Goal: Information Seeking & Learning: Check status

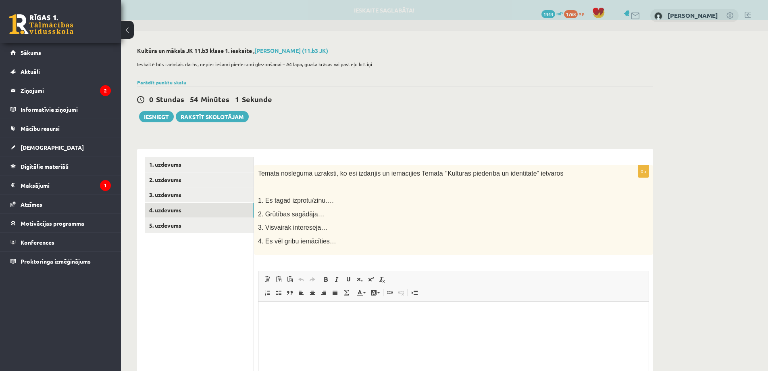
click at [202, 206] on link "4. uzdevums" at bounding box center [199, 209] width 108 height 15
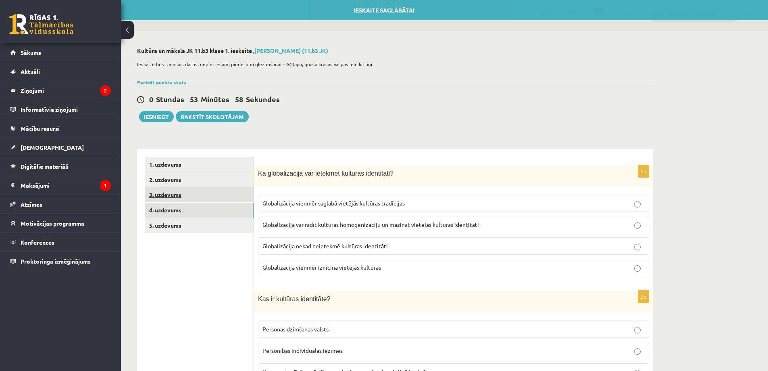
click at [221, 200] on link "3. uzdevums" at bounding box center [199, 194] width 108 height 15
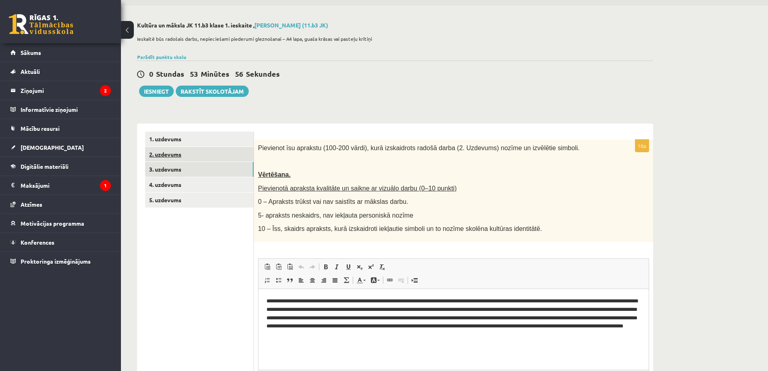
click at [231, 152] on link "2. uzdevums" at bounding box center [199, 154] width 108 height 15
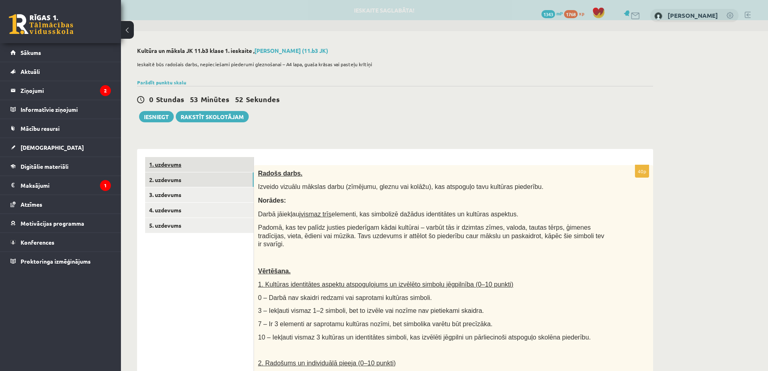
click at [242, 167] on link "1. uzdevums" at bounding box center [199, 164] width 108 height 15
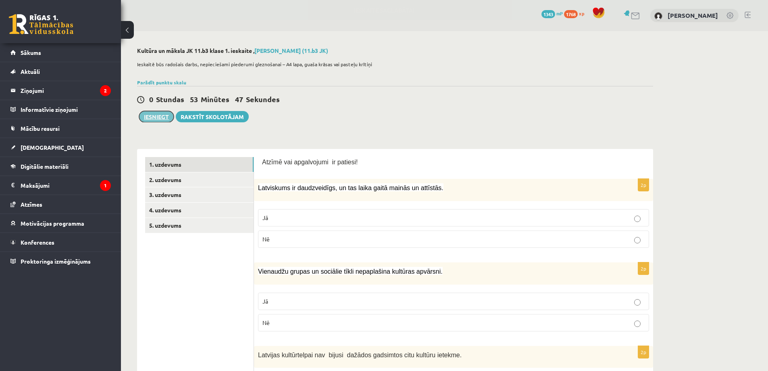
click at [158, 118] on button "Iesniegt" at bounding box center [156, 116] width 35 height 11
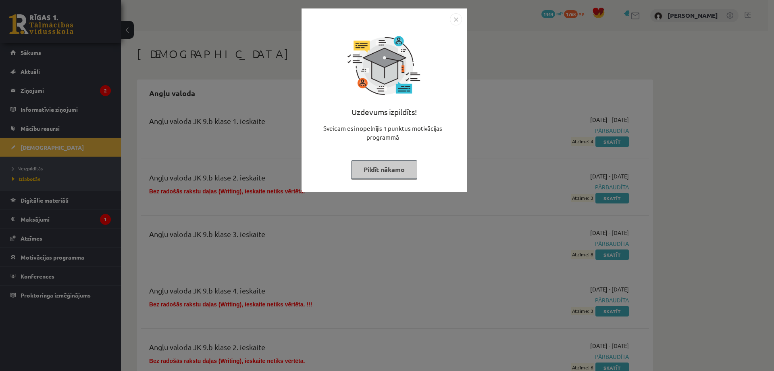
click at [455, 18] on img "Close" at bounding box center [456, 19] width 12 height 12
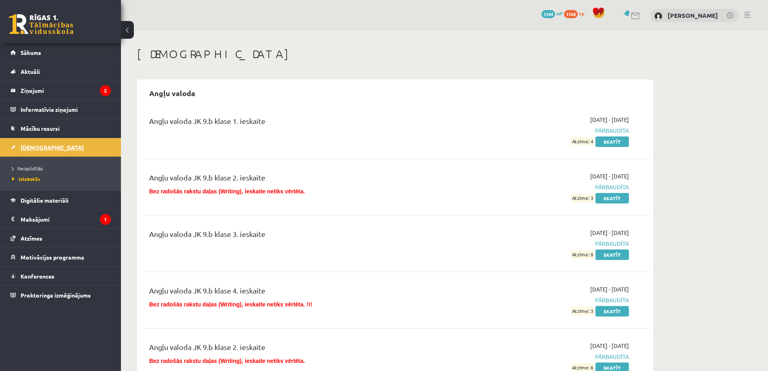
click at [54, 149] on link "[DEMOGRAPHIC_DATA]" at bounding box center [60, 147] width 100 height 19
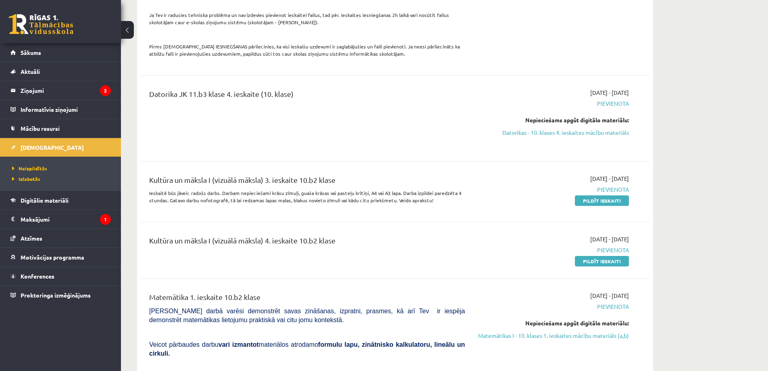
scroll to position [1129, 0]
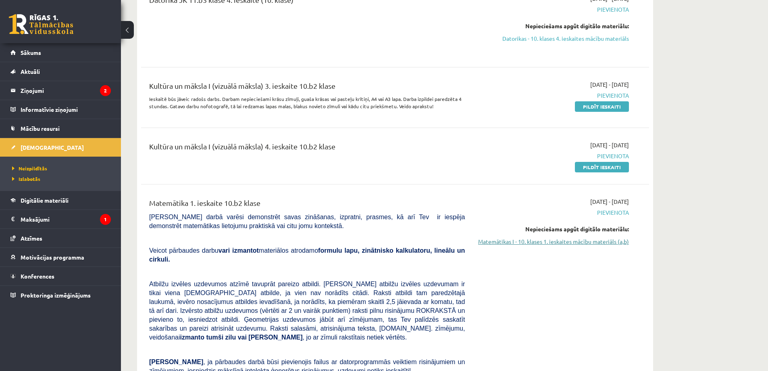
click at [582, 237] on link "Matemātikas I - 10. klases 1. ieskaites mācību materiāls (a,b)" at bounding box center [553, 241] width 152 height 8
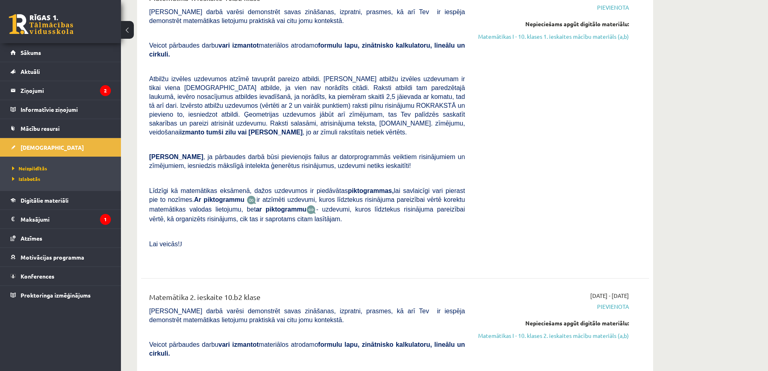
scroll to position [1318, 0]
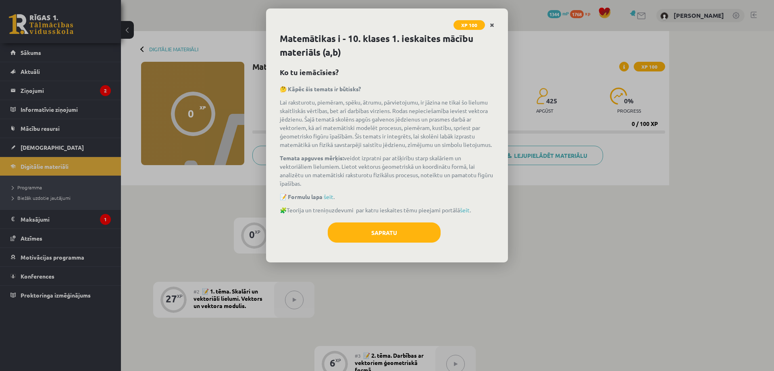
click at [492, 23] on icon "Close" at bounding box center [492, 26] width 4 height 6
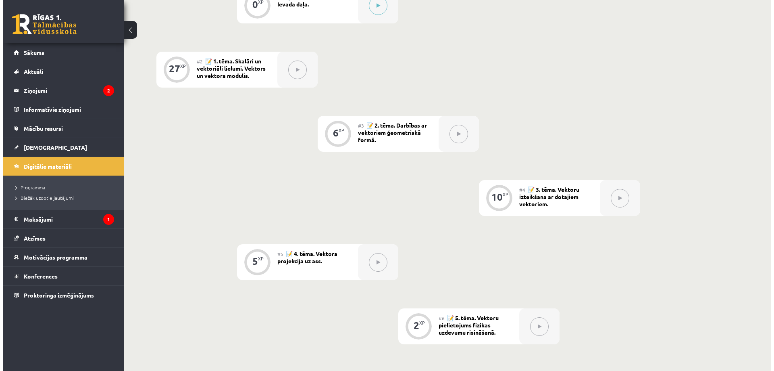
scroll to position [136, 0]
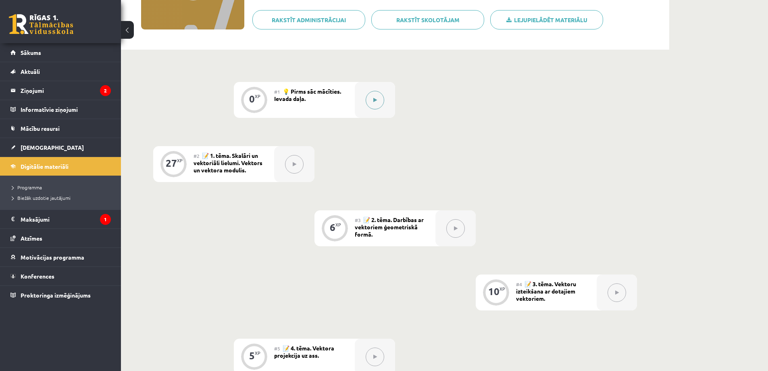
click at [376, 96] on button at bounding box center [375, 100] width 19 height 19
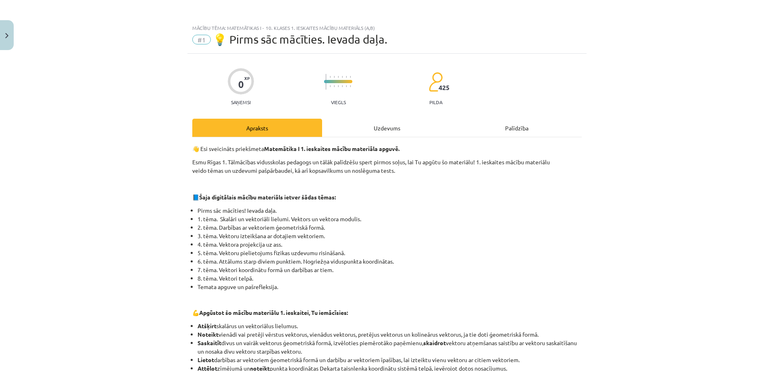
click at [374, 121] on div "Uzdevums" at bounding box center [387, 128] width 130 height 18
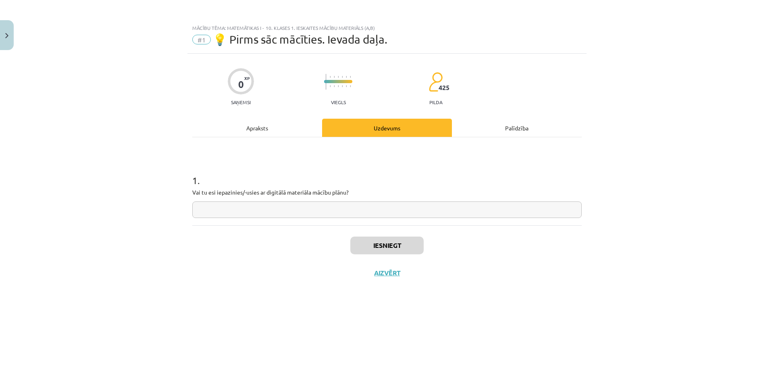
click at [316, 121] on div "Apraksts" at bounding box center [257, 128] width 130 height 18
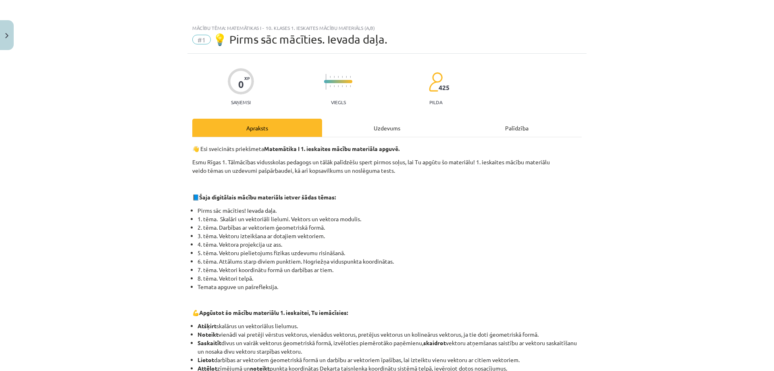
click at [359, 127] on div "Uzdevums" at bounding box center [387, 128] width 130 height 18
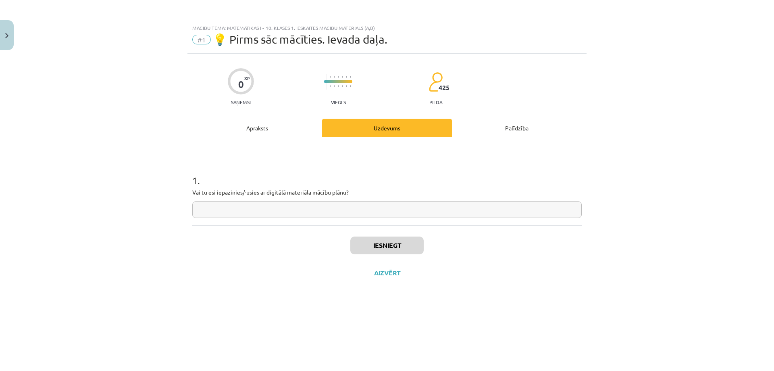
click at [311, 128] on div "Apraksts" at bounding box center [257, 128] width 130 height 18
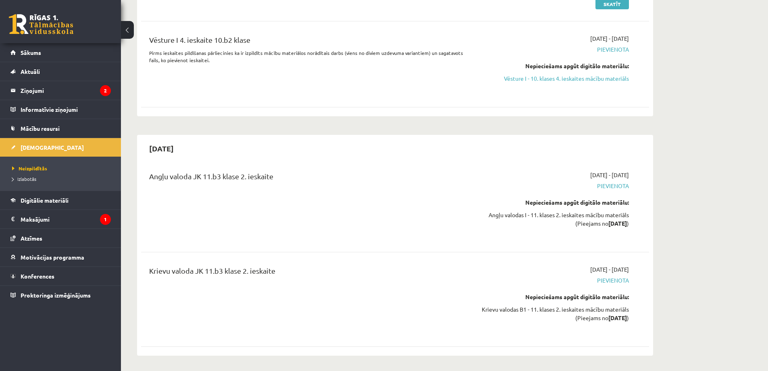
scroll to position [2823, 0]
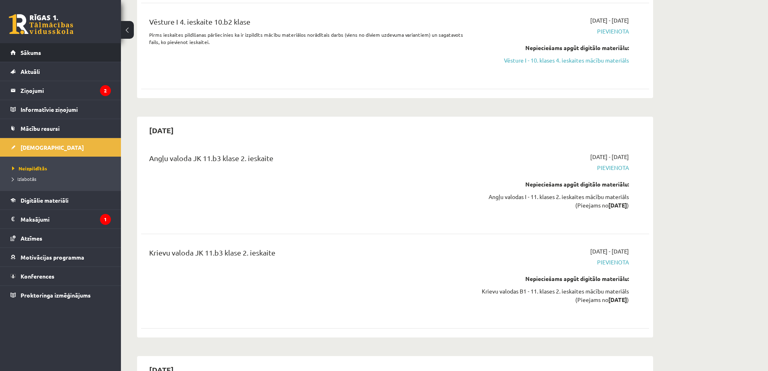
click at [111, 60] on li "Sākums" at bounding box center [60, 52] width 121 height 19
click at [112, 50] on li "Sākums" at bounding box center [60, 52] width 121 height 19
click at [25, 54] on span "Sākums" at bounding box center [31, 52] width 21 height 7
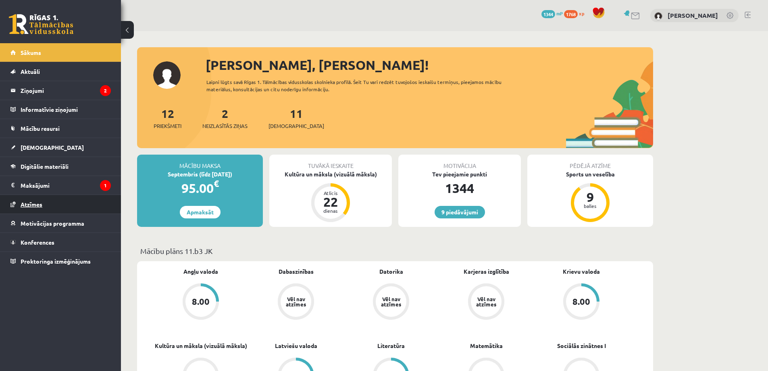
click at [56, 202] on link "Atzīmes" at bounding box center [60, 204] width 100 height 19
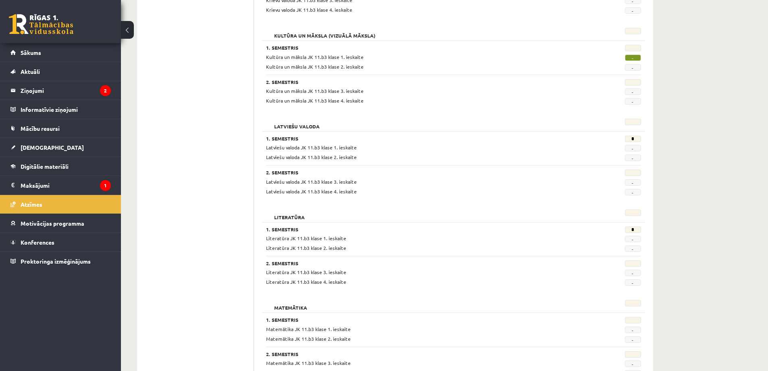
scroll to position [218, 0]
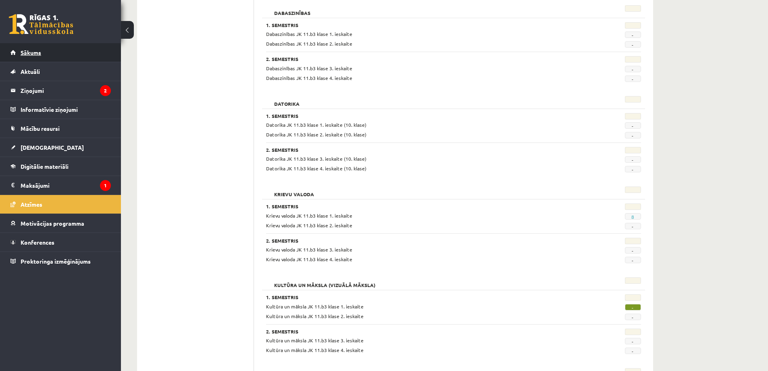
click at [33, 47] on link "Sākums" at bounding box center [60, 52] width 100 height 19
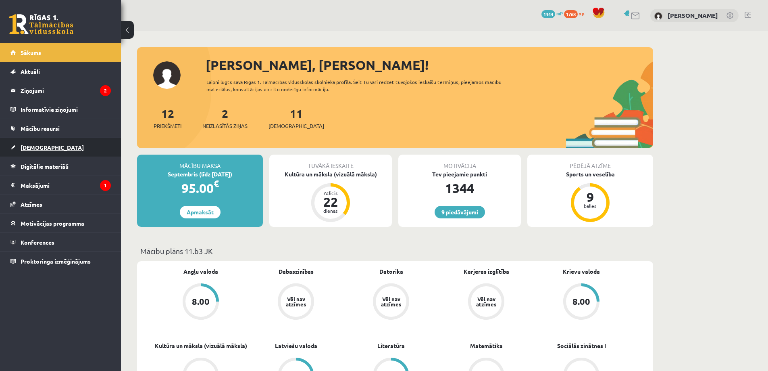
click at [47, 148] on link "[DEMOGRAPHIC_DATA]" at bounding box center [60, 147] width 100 height 19
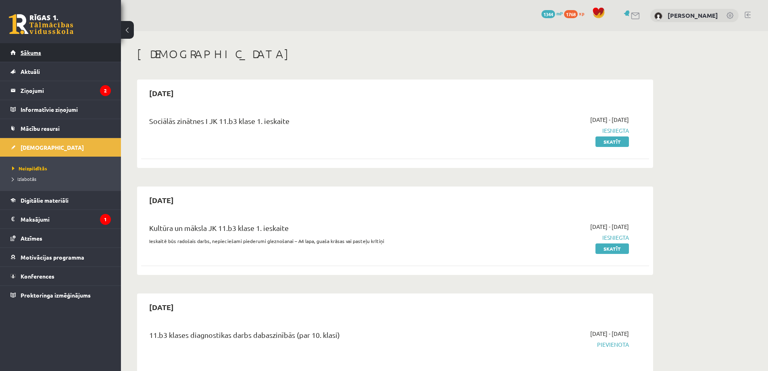
click at [32, 55] on span "Sākums" at bounding box center [31, 52] width 21 height 7
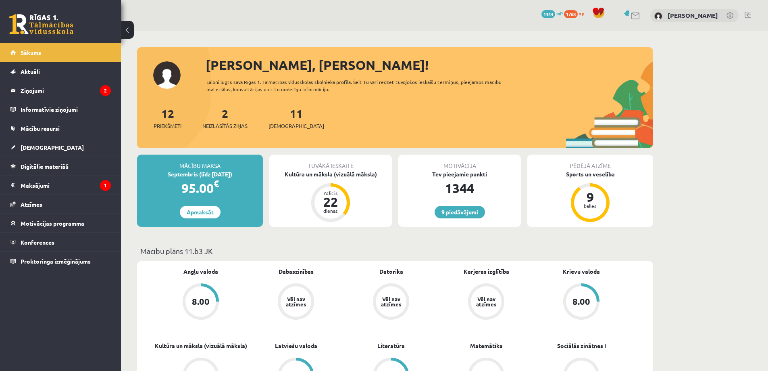
click at [32, 55] on span "Sākums" at bounding box center [31, 52] width 21 height 7
click at [44, 146] on span "[DEMOGRAPHIC_DATA]" at bounding box center [52, 147] width 63 height 7
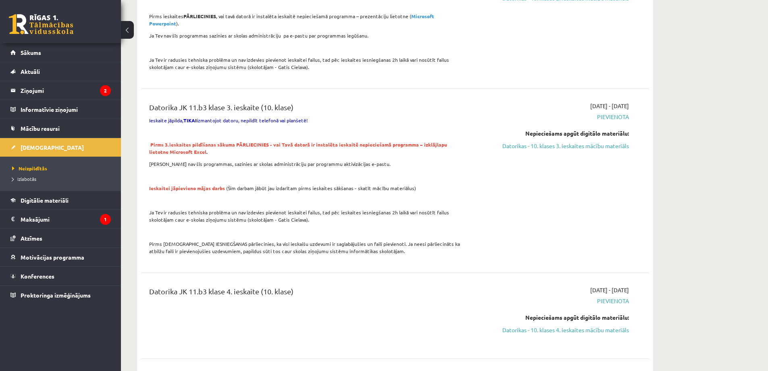
scroll to position [1035, 0]
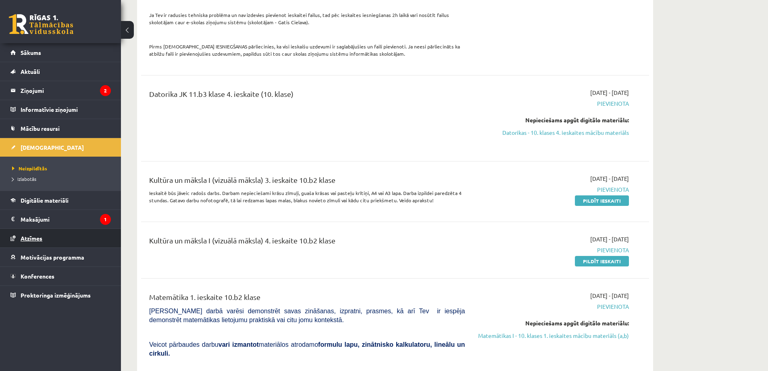
click at [48, 246] on link "Atzīmes" at bounding box center [60, 238] width 100 height 19
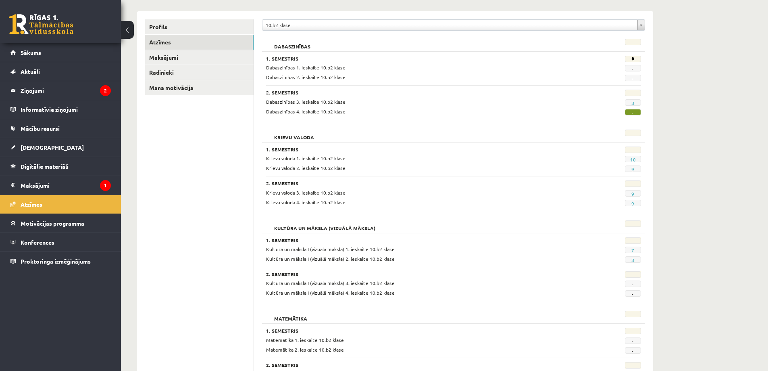
click at [686, 239] on div "**********" at bounding box center [444, 224] width 647 height 575
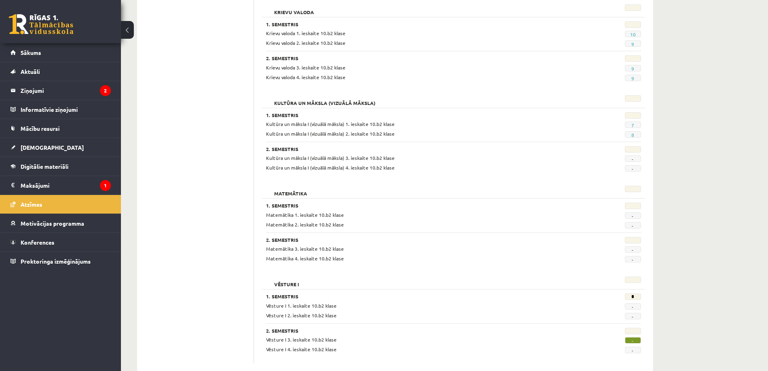
scroll to position [236, 0]
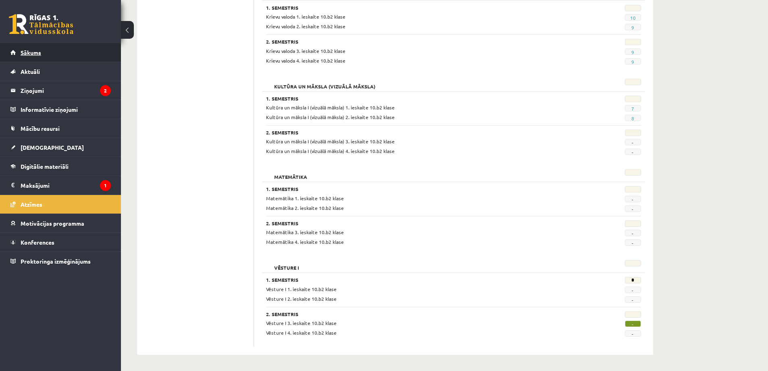
click at [53, 52] on link "Sākums" at bounding box center [60, 52] width 100 height 19
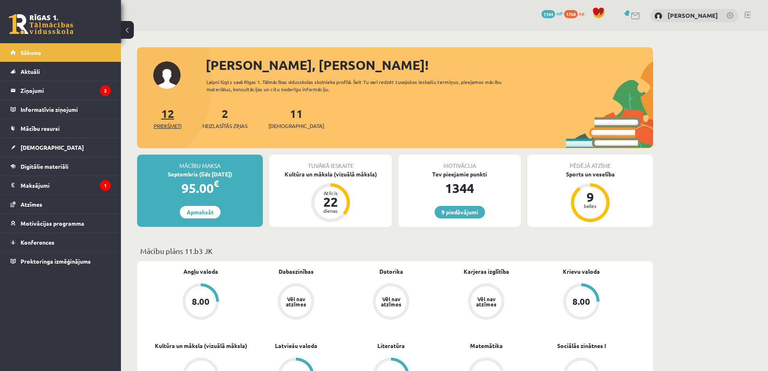
click at [155, 123] on span "Priekšmeti" at bounding box center [168, 126] width 28 height 8
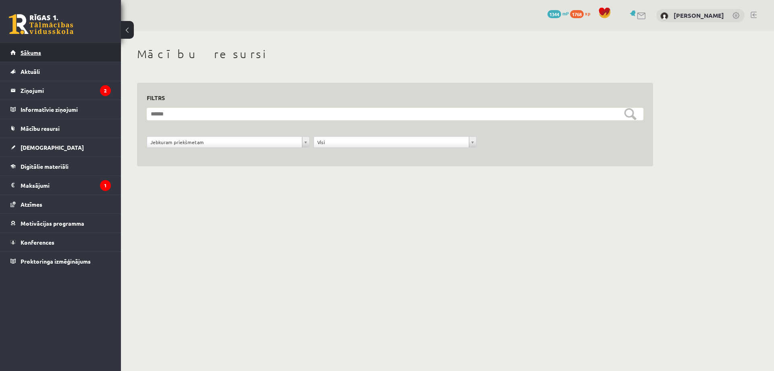
click at [99, 44] on link "Sākums" at bounding box center [60, 52] width 100 height 19
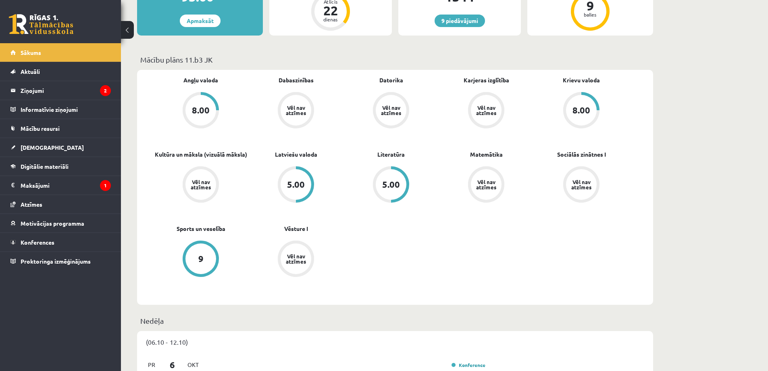
scroll to position [347, 0]
